Goal: Information Seeking & Learning: Learn about a topic

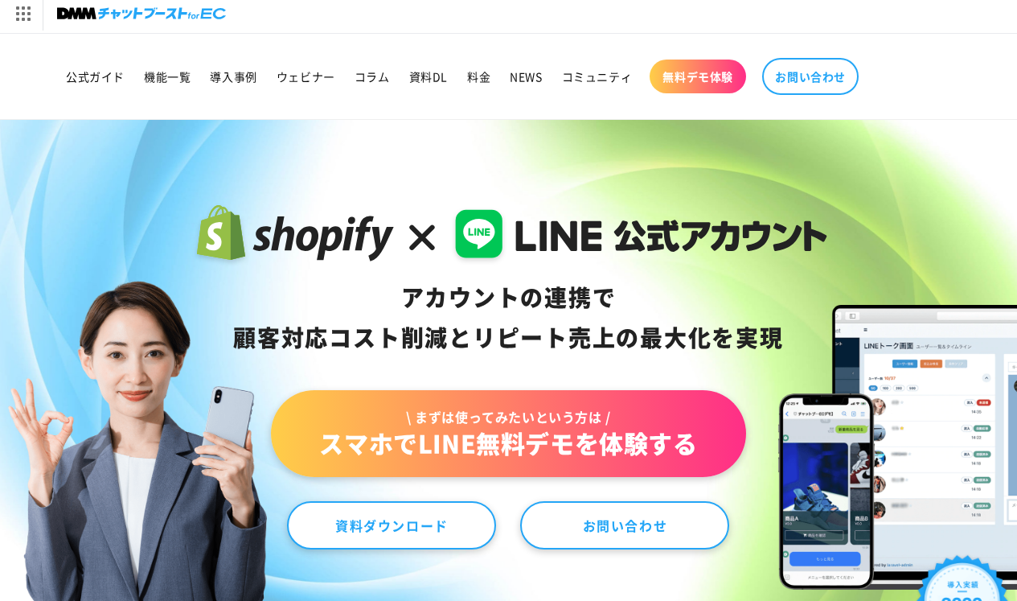
scroll to position [6, 0]
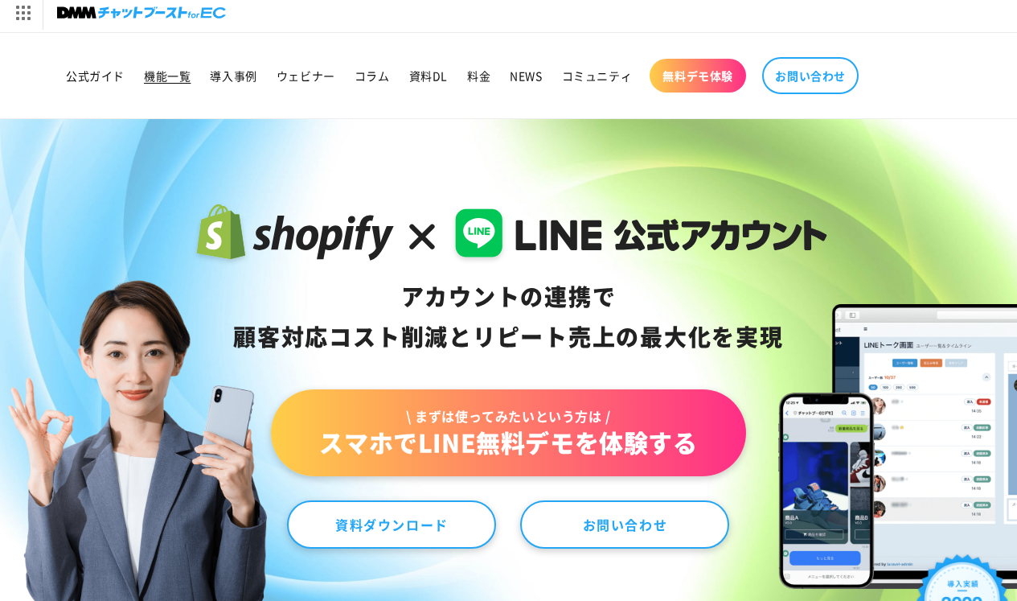
click at [183, 76] on span "機能一覧" at bounding box center [167, 75] width 47 height 14
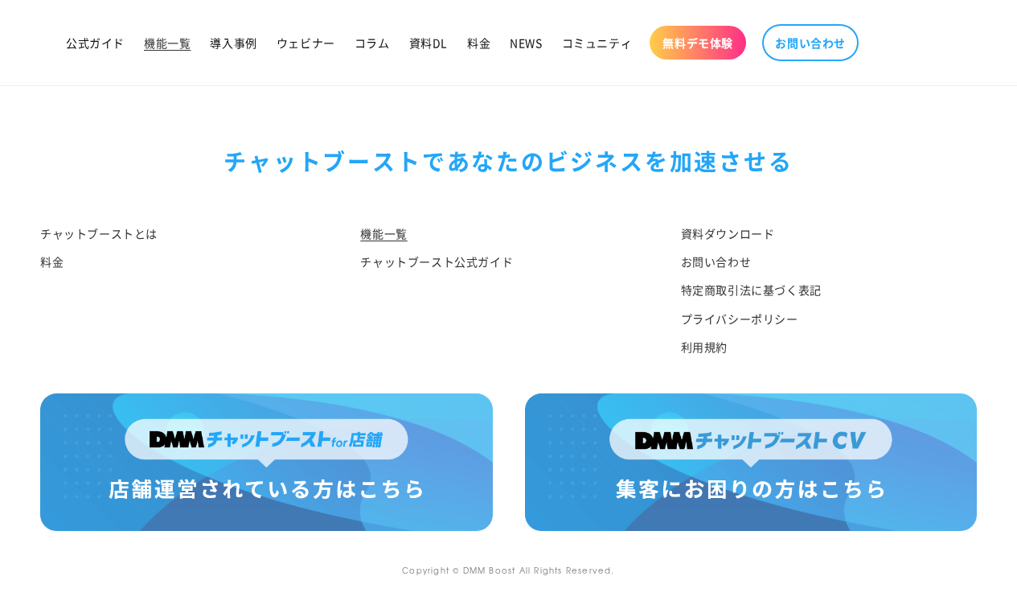
scroll to position [8042, 0]
